Goal: Task Accomplishment & Management: Manage account settings

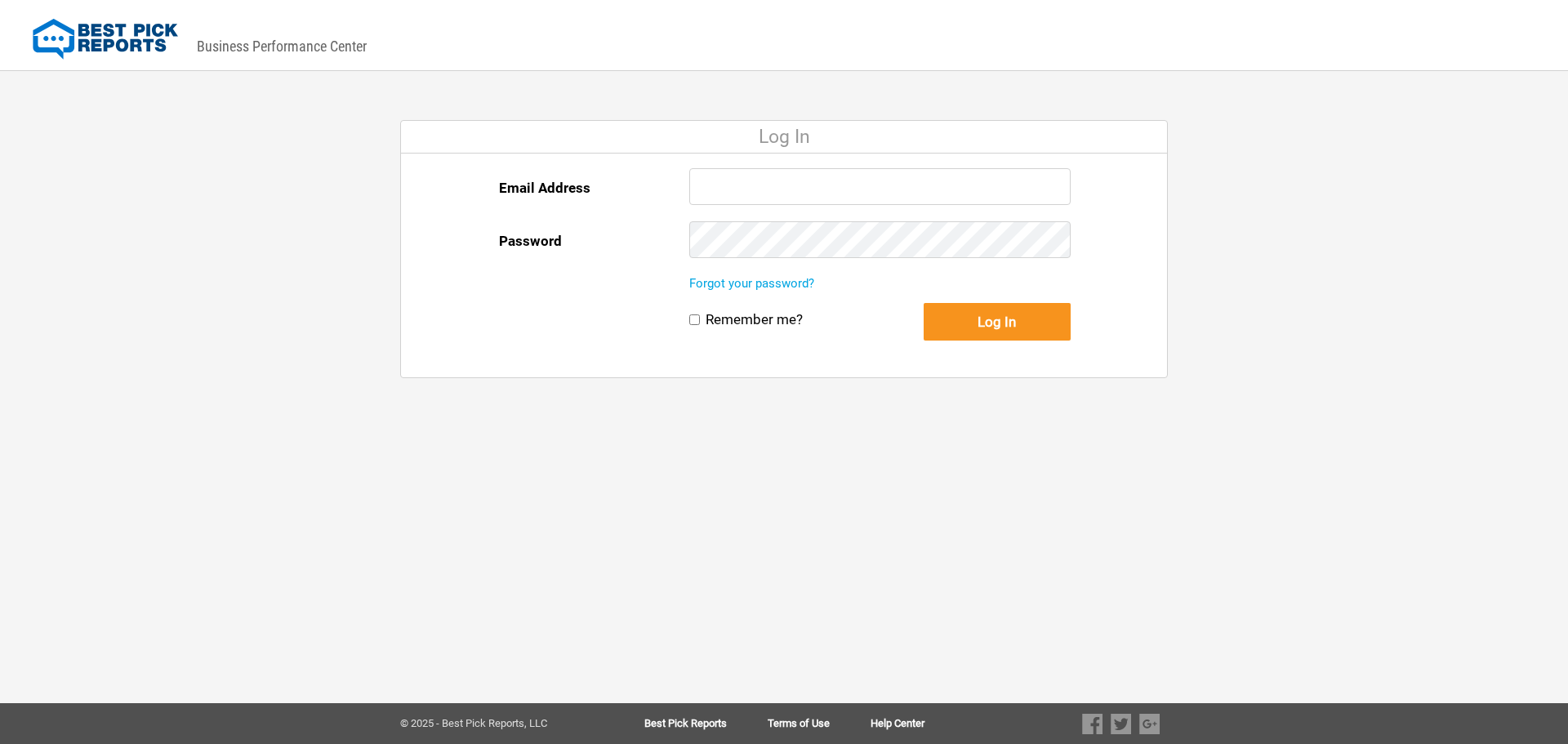
type input "[PERSON_NAME][EMAIL_ADDRESS][PERSON_NAME][DOMAIN_NAME]"
click at [972, 334] on button "Log In" at bounding box center [998, 321] width 147 height 38
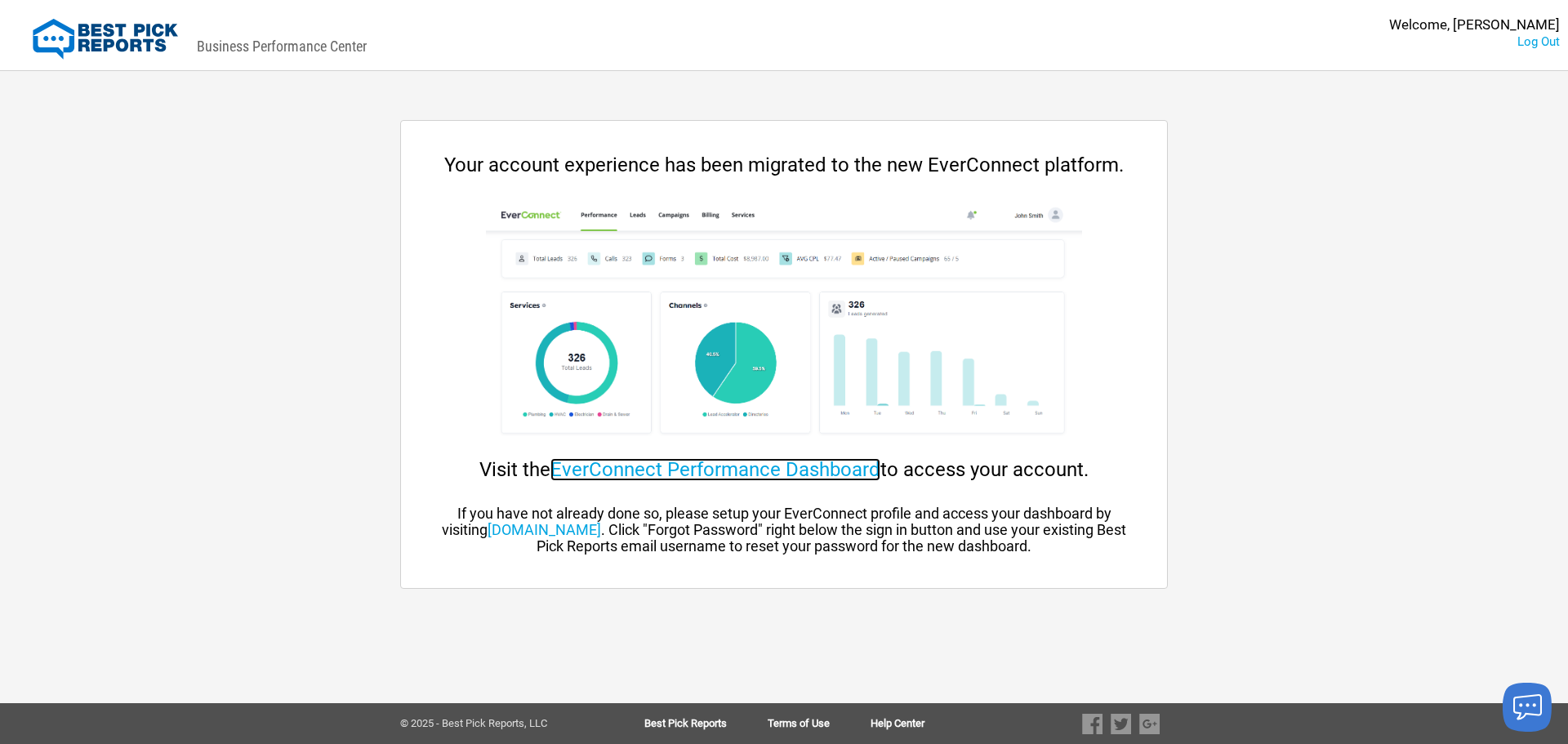
click at [771, 471] on link "EverConnect Performance Dashboard" at bounding box center [716, 469] width 330 height 23
